Goal: Task Accomplishment & Management: Manage account settings

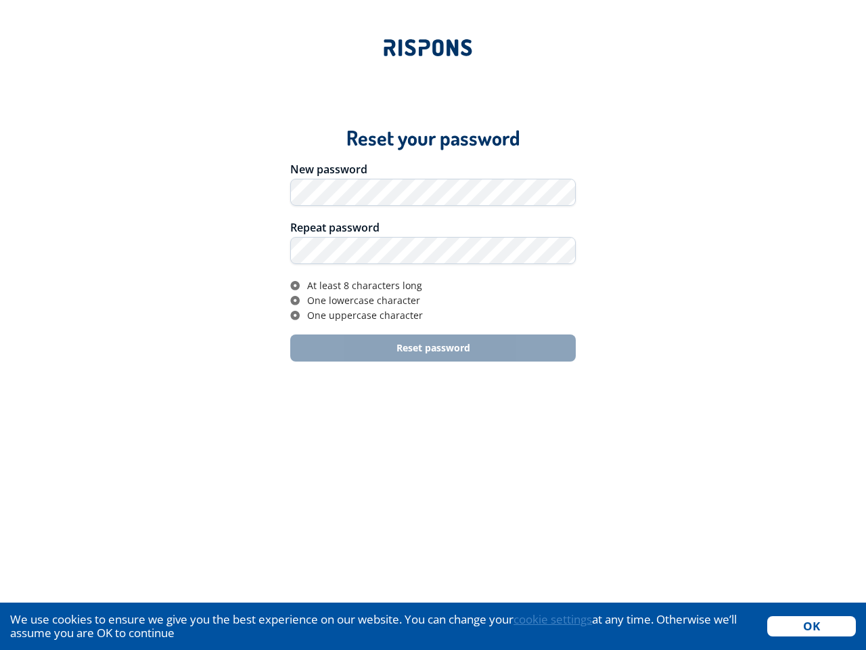
click at [433, 325] on div "At least 8 characters long One lowercase character One uppercase character" at bounding box center [433, 300] width 609 height 54
click at [433, 169] on div "New password" at bounding box center [433, 169] width 286 height 11
click at [433, 227] on div "Repeat password" at bounding box center [433, 227] width 286 height 11
click at [433, 286] on div "At least 8 characters long" at bounding box center [439, 285] width 273 height 11
click at [296, 286] on icon at bounding box center [296, 285] width 12 height 11
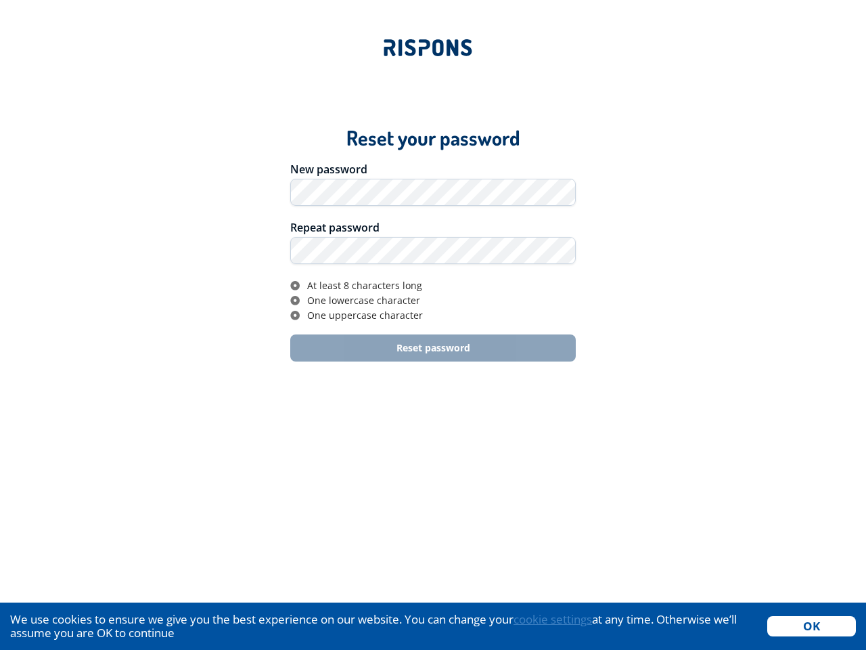
click at [433, 301] on div "One lowercase character" at bounding box center [439, 300] width 273 height 11
click at [296, 301] on icon at bounding box center [296, 300] width 12 height 11
click at [433, 314] on div "One uppercase character" at bounding box center [439, 315] width 273 height 11
click at [296, 315] on icon at bounding box center [296, 315] width 12 height 11
click at [433, 348] on div "Reset password" at bounding box center [433, 347] width 305 height 27
